Goal: Communication & Community: Answer question/provide support

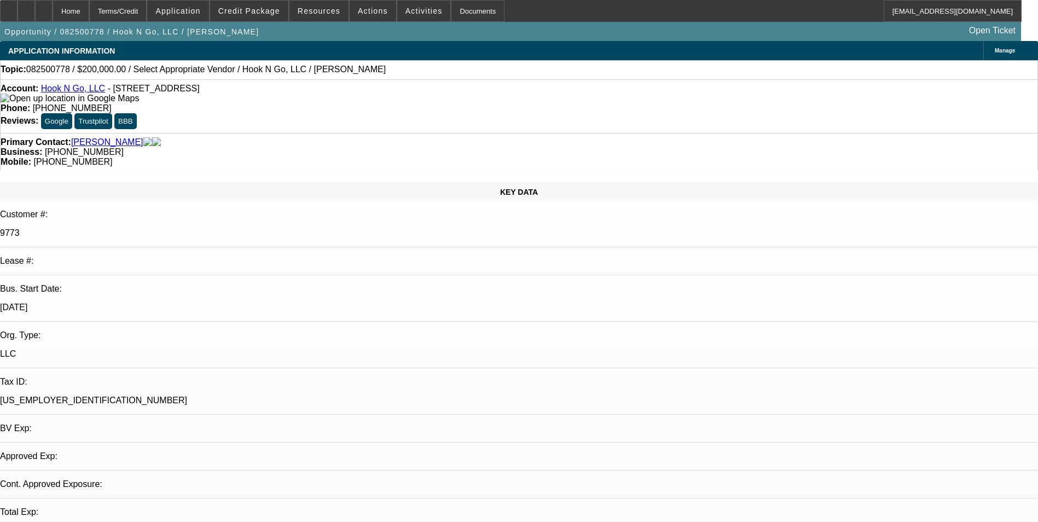
select select "0"
select select "2"
select select "0.1"
select select "1"
select select "2"
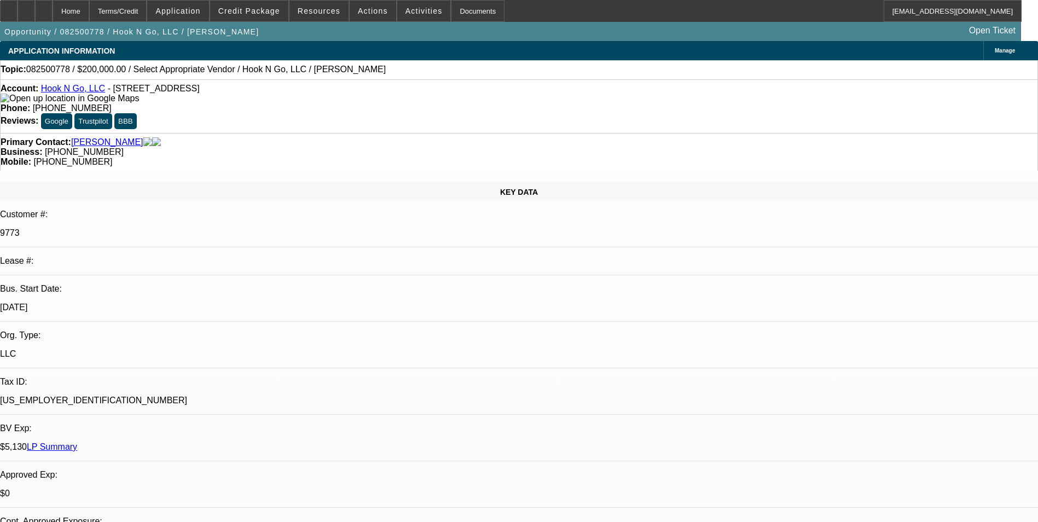
select select "4"
radio input "true"
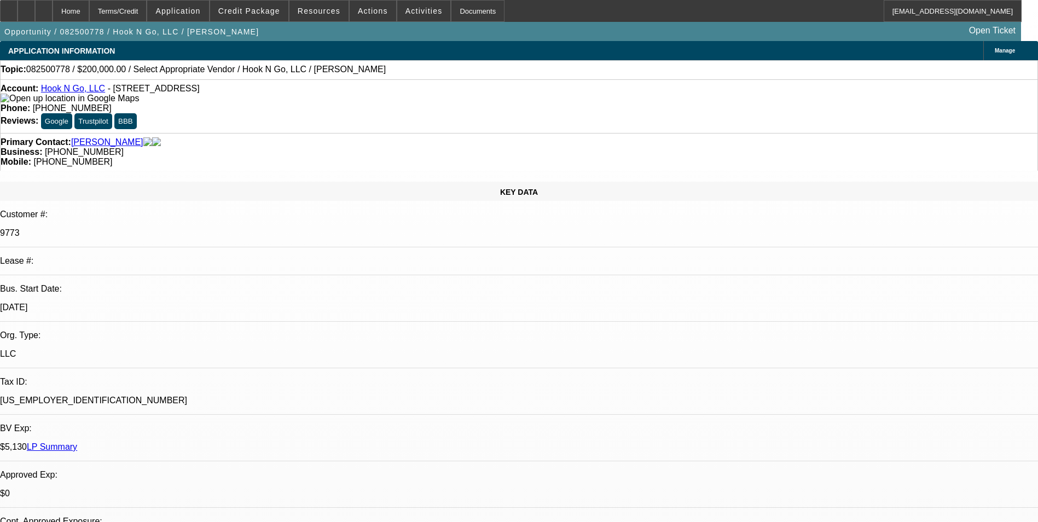
drag, startPoint x: 812, startPoint y: 187, endPoint x: 791, endPoint y: 191, distance: 21.8
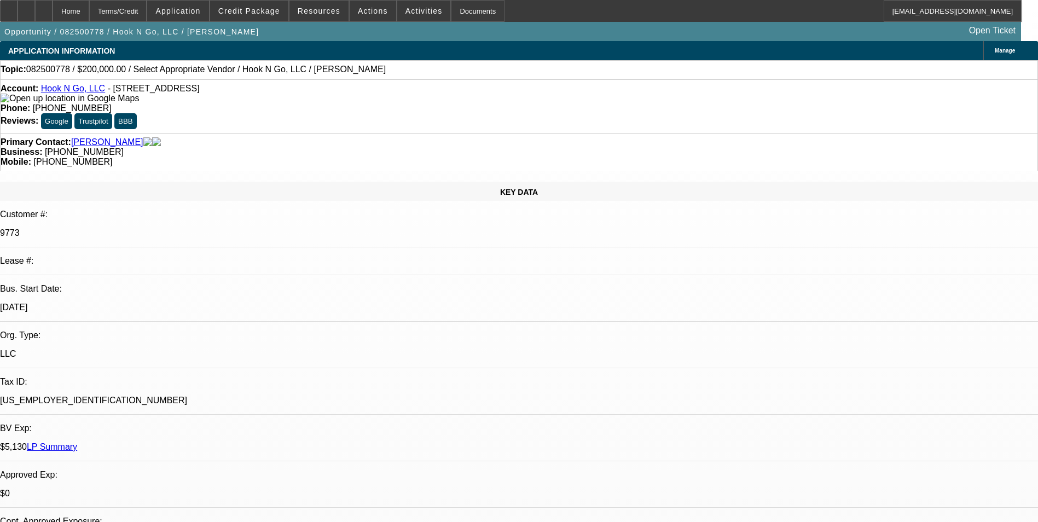
drag, startPoint x: 812, startPoint y: 189, endPoint x: 719, endPoint y: 185, distance: 93.1
drag, startPoint x: 775, startPoint y: 184, endPoint x: 789, endPoint y: 189, distance: 14.9
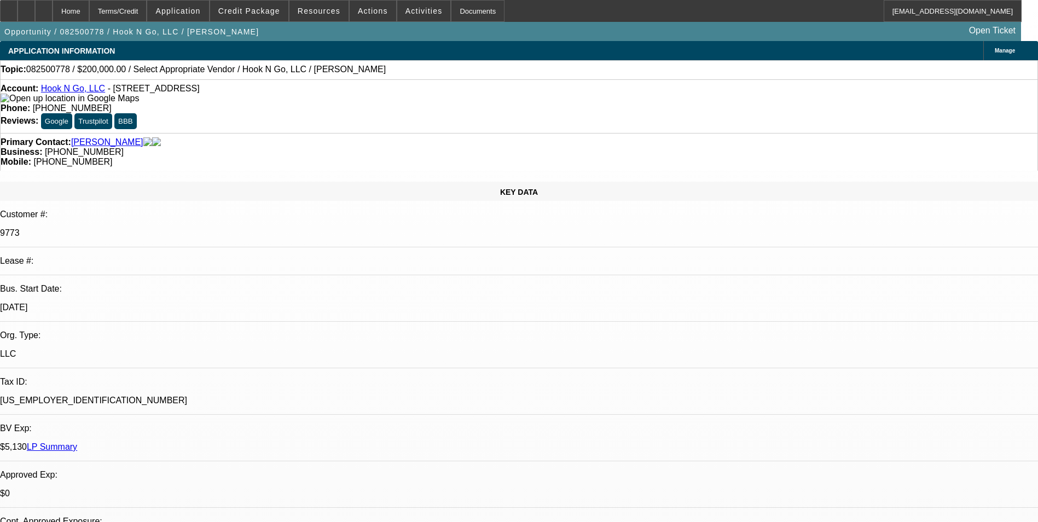
drag, startPoint x: 810, startPoint y: 190, endPoint x: 770, endPoint y: 191, distance: 39.4
type textarea "Payment history"
radio input "true"
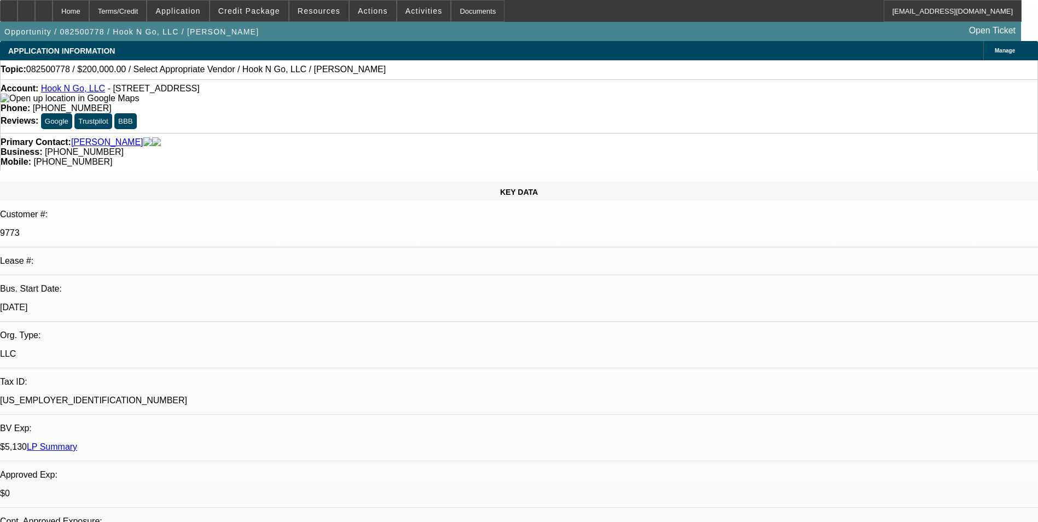
drag, startPoint x: 824, startPoint y: 201, endPoint x: 703, endPoint y: 191, distance: 121.3
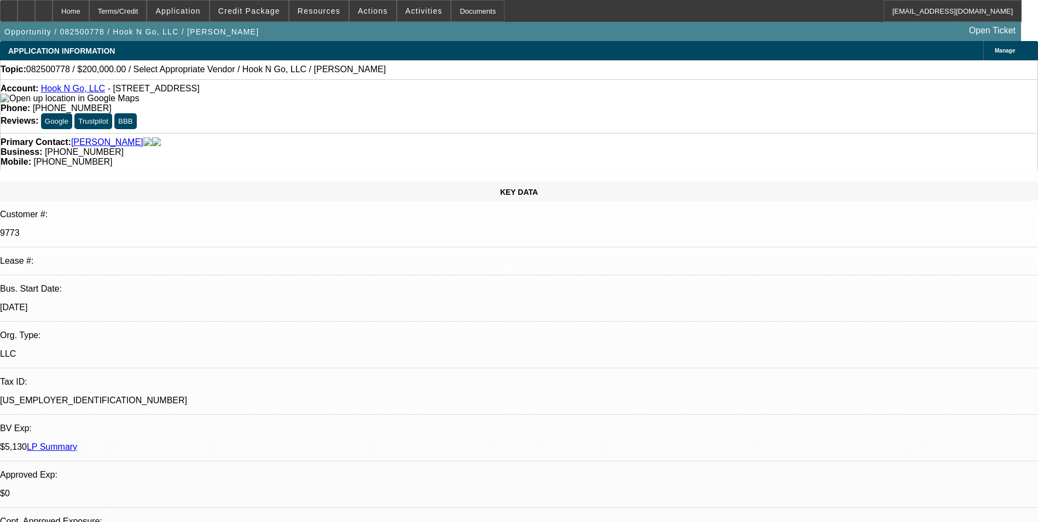
drag, startPoint x: 850, startPoint y: 203, endPoint x: 679, endPoint y: 183, distance: 171.9
type textarea "Payment history-4 timely payments were made with BFC. 01-ONE-TCF; 02-HNB; 03-ON…"
radio input "true"
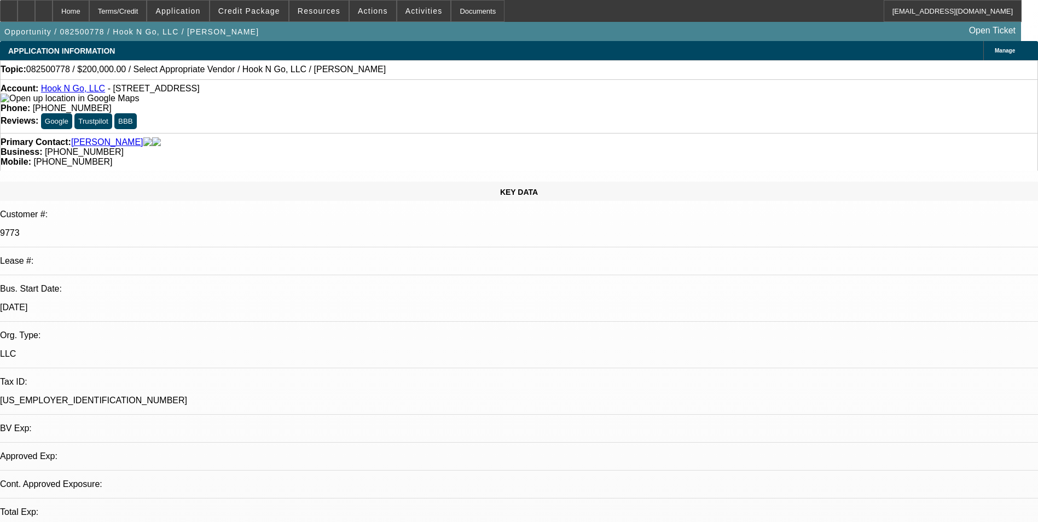
select select "0"
select select "2"
select select "0.1"
select select "1"
select select "2"
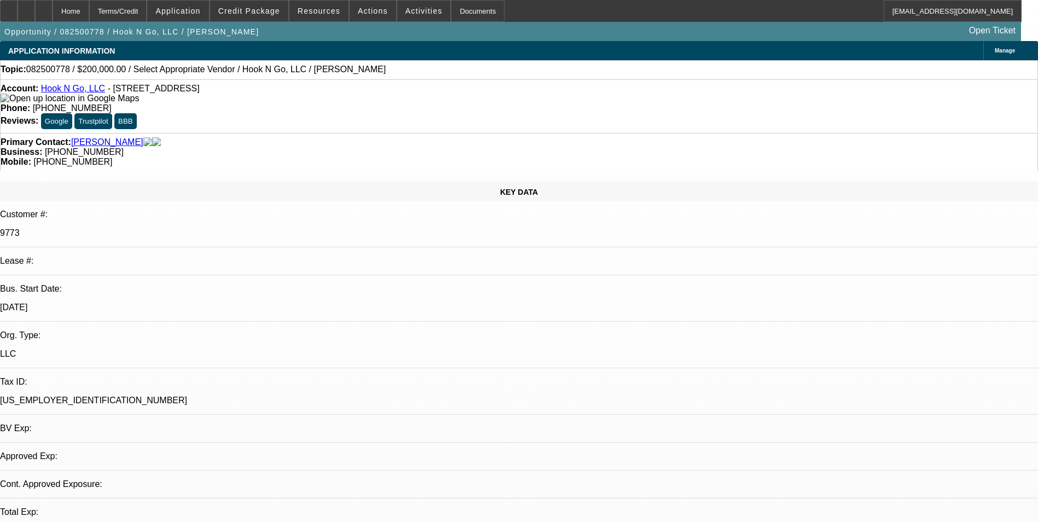
select select "4"
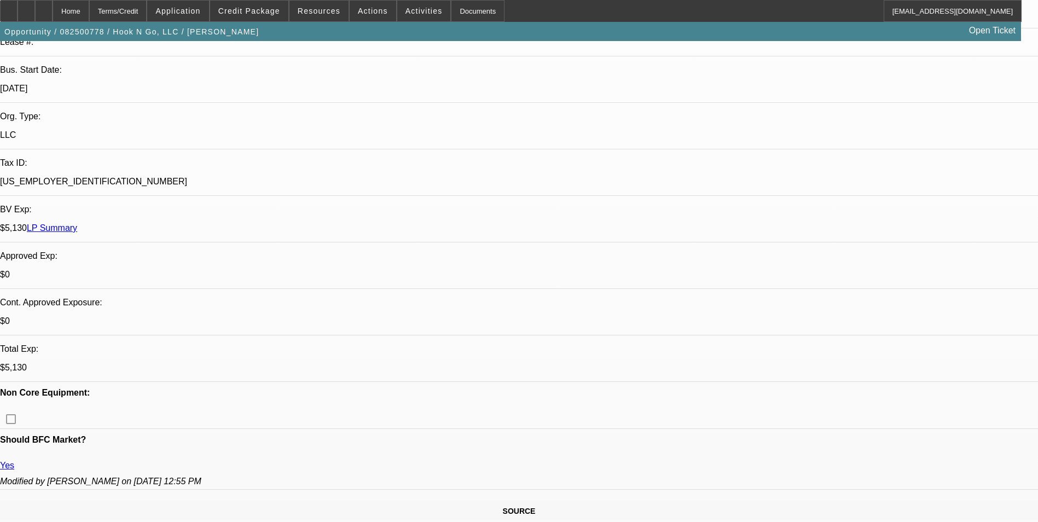
scroll to position [383, 0]
